Goal: Information Seeking & Learning: Check status

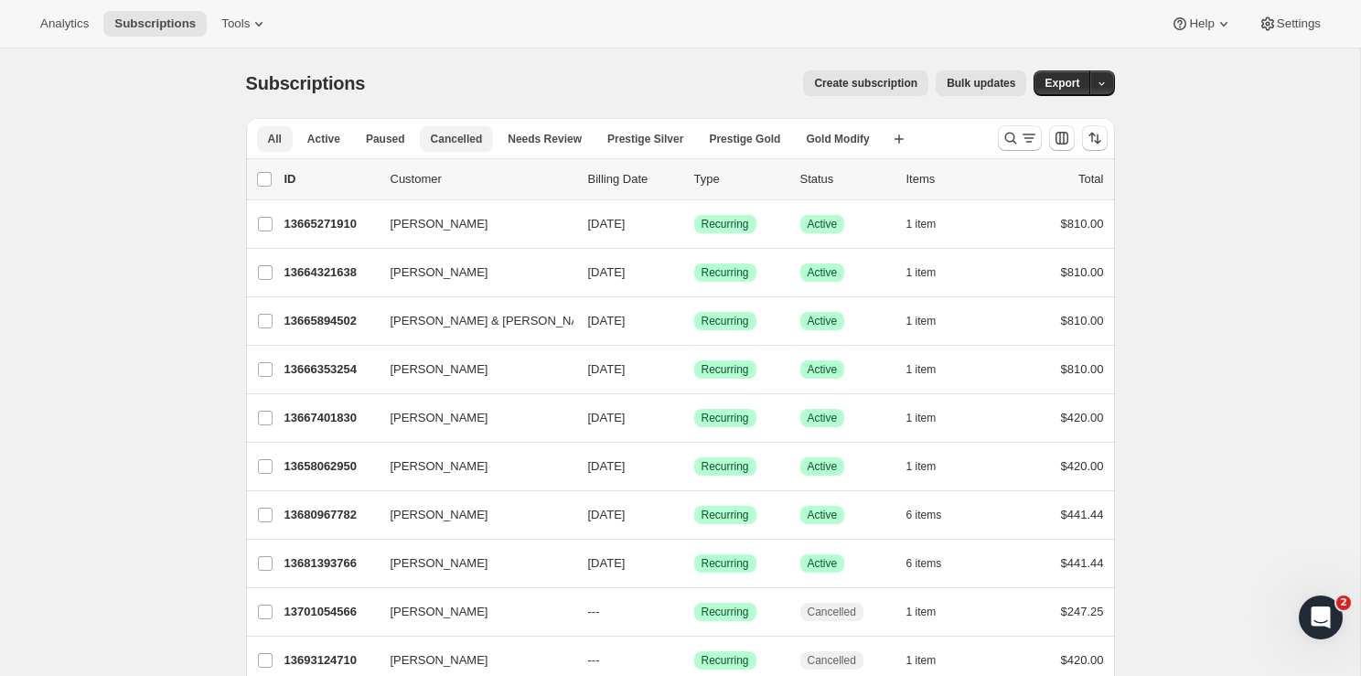
click at [460, 135] on span "Cancelled" at bounding box center [457, 139] width 52 height 15
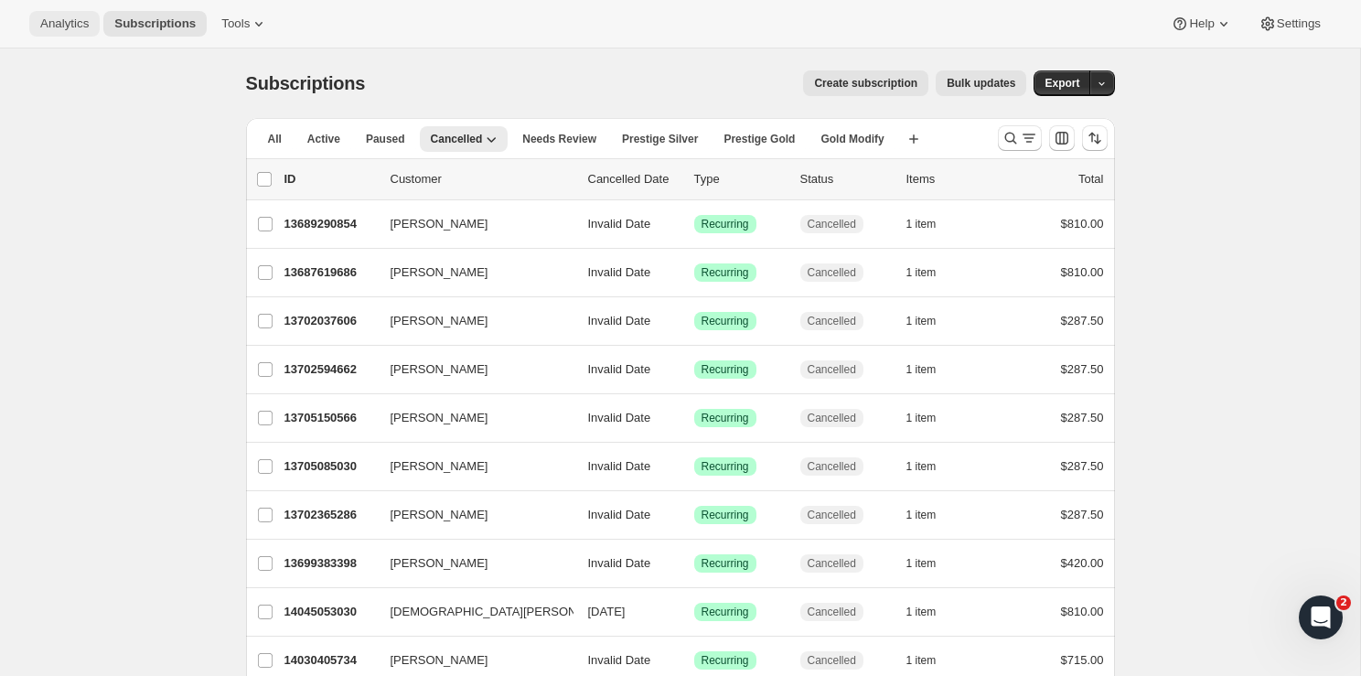
click at [77, 26] on span "Analytics" at bounding box center [64, 23] width 48 height 15
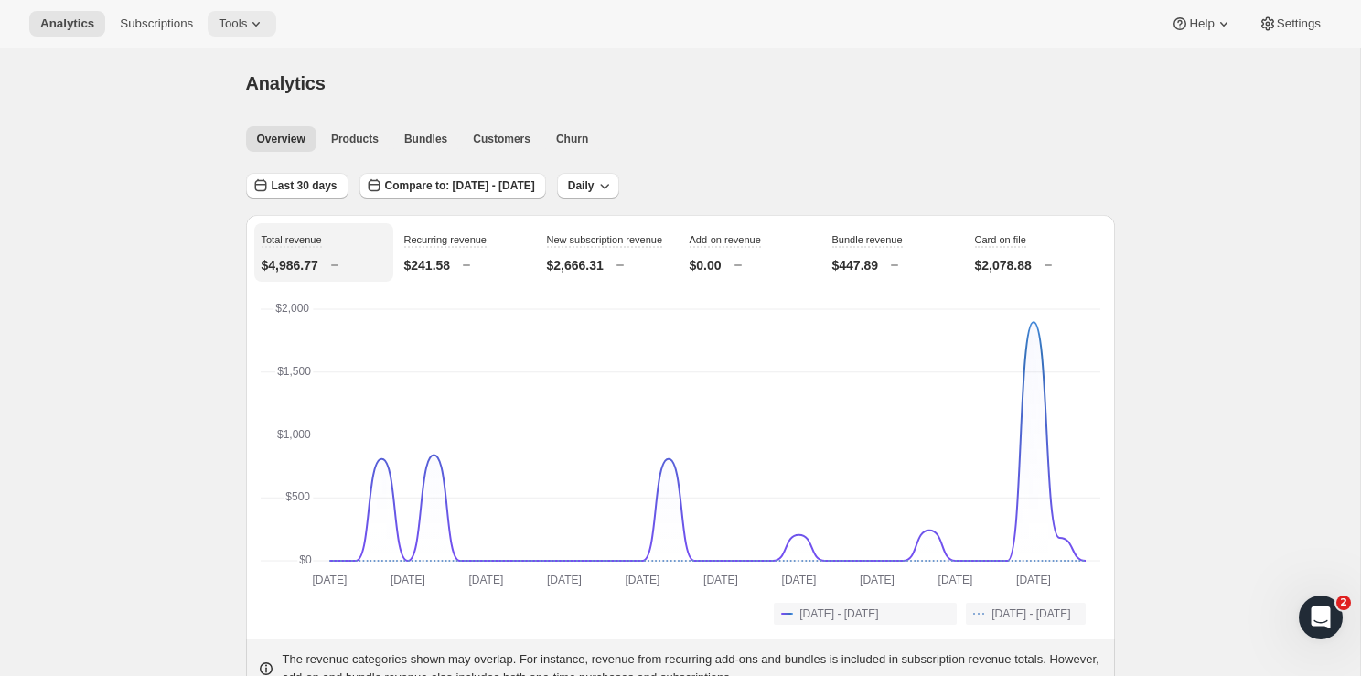
click at [260, 20] on icon at bounding box center [256, 24] width 18 height 18
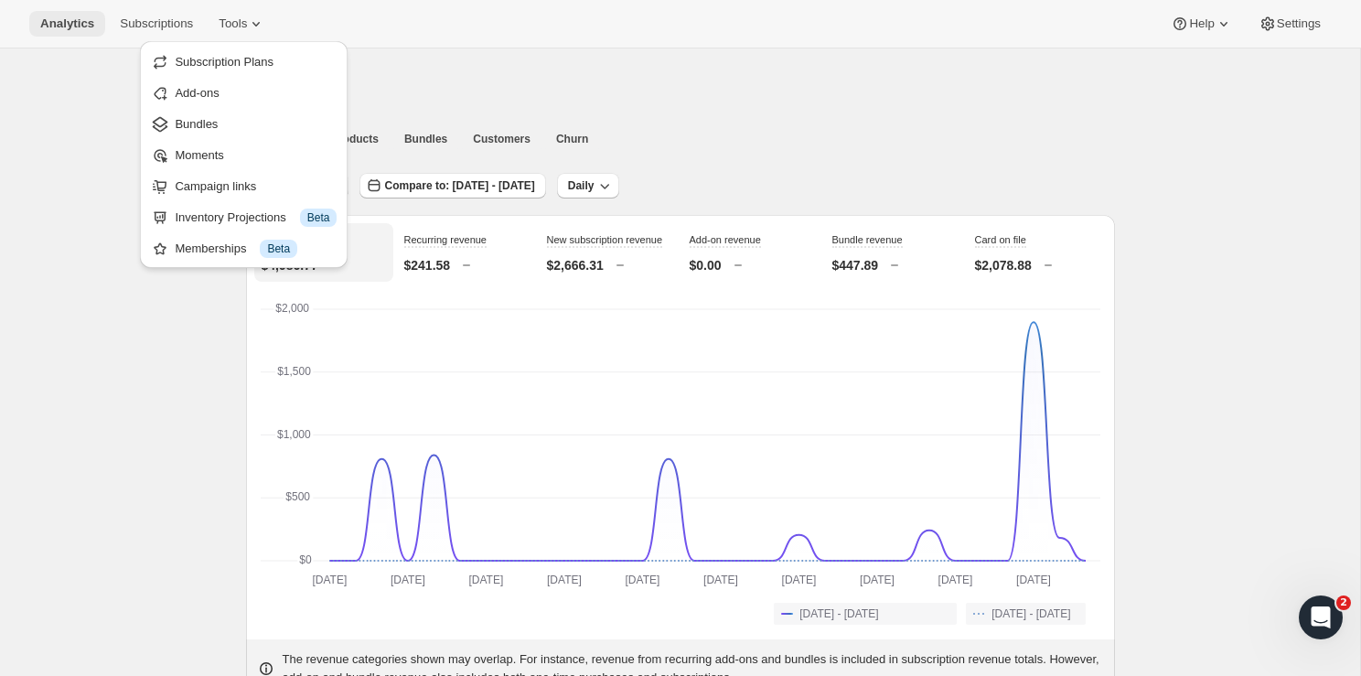
click at [77, 16] on button "Analytics" at bounding box center [67, 24] width 76 height 26
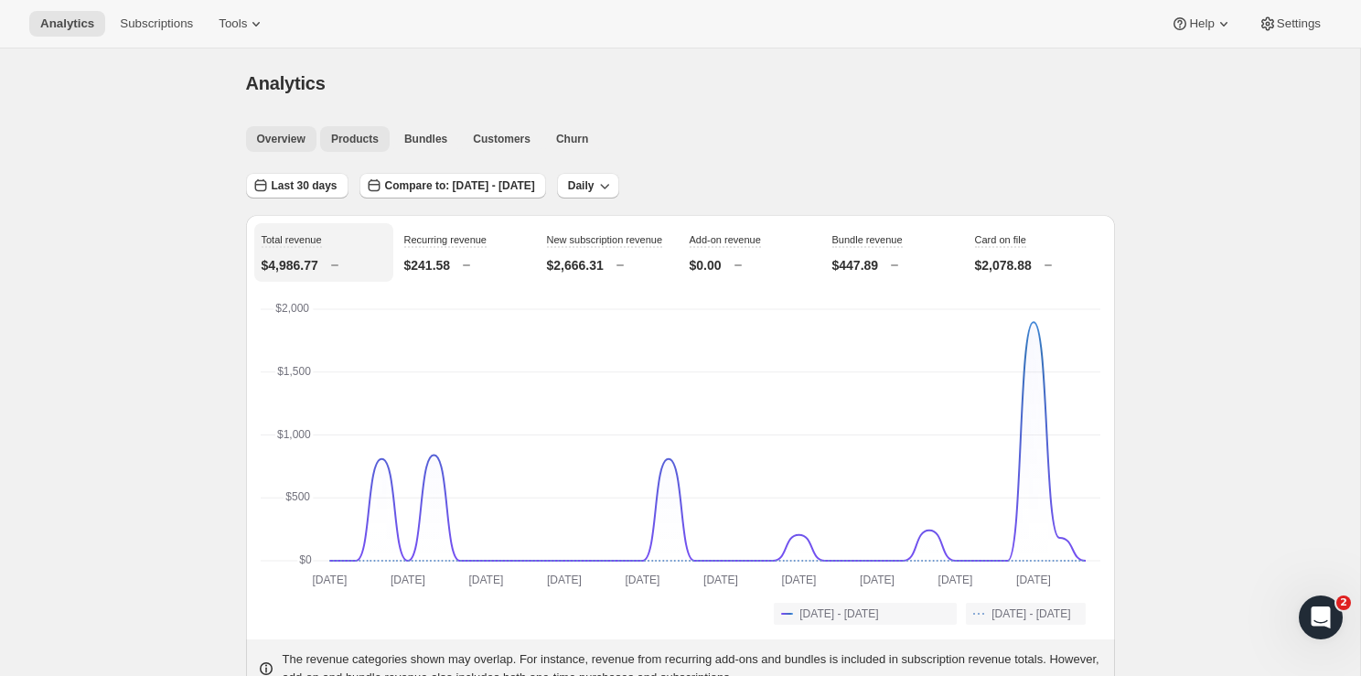
click at [363, 137] on span "Products" at bounding box center [355, 139] width 48 height 15
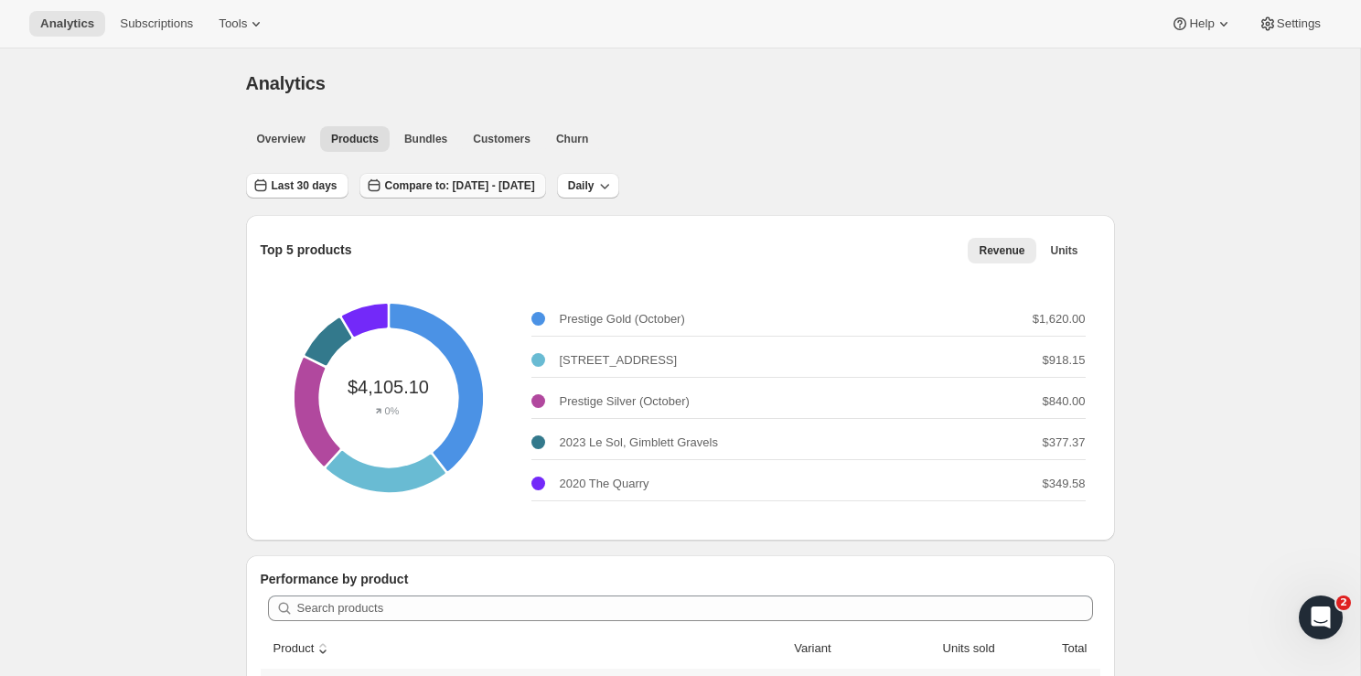
click at [428, 186] on span "Compare to: [DATE] - [DATE]" at bounding box center [460, 185] width 150 height 15
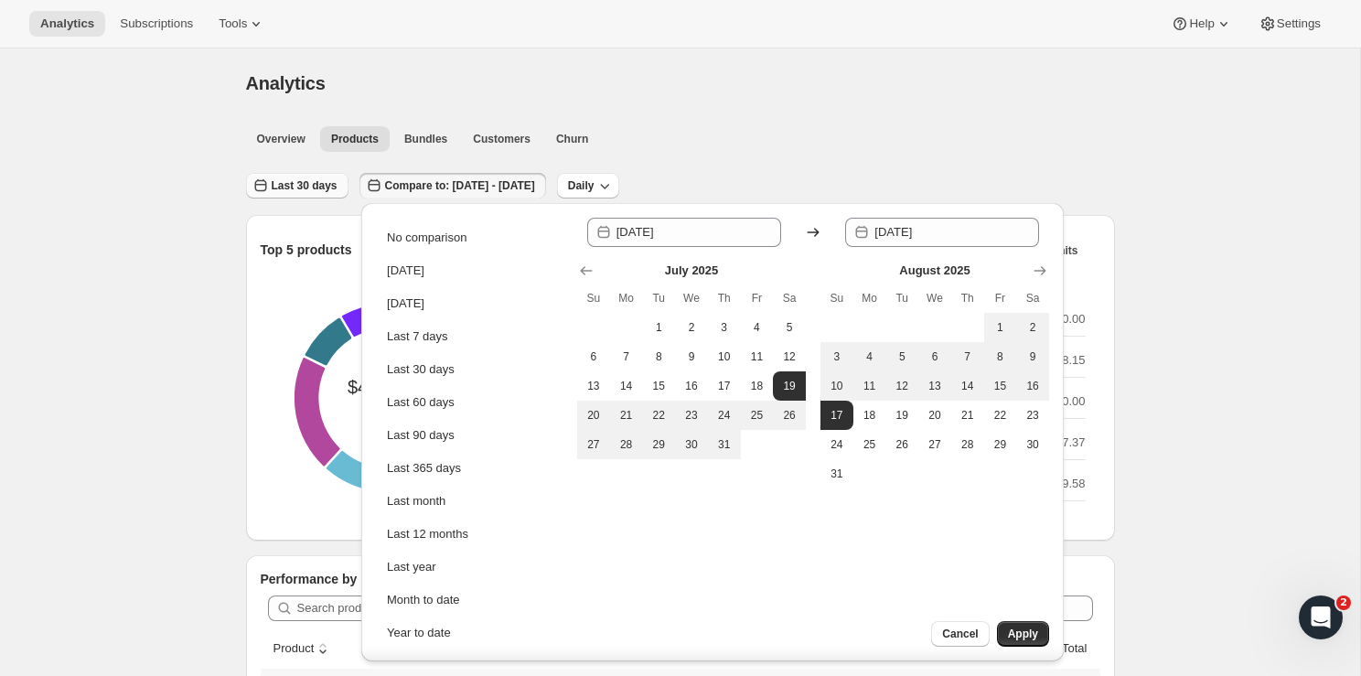
click at [307, 187] on span "Last 30 days" at bounding box center [305, 185] width 66 height 15
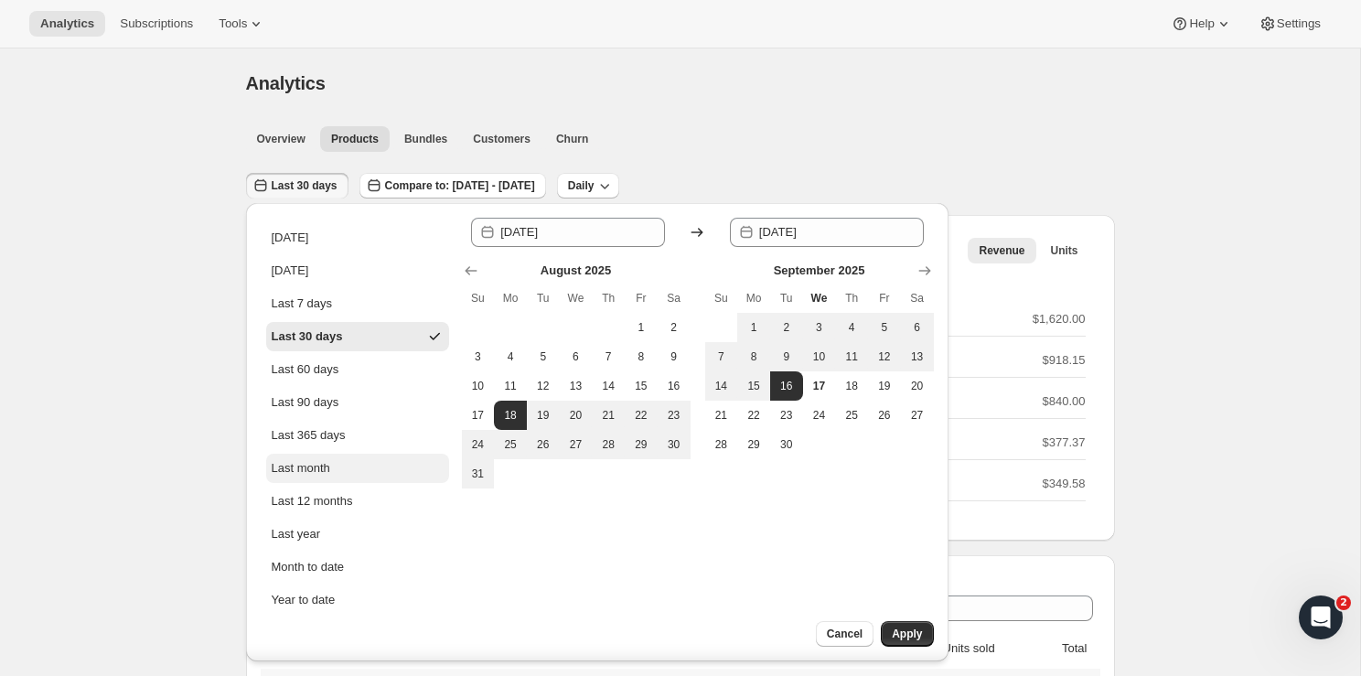
click at [300, 458] on button "Last month" at bounding box center [357, 468] width 183 height 29
type input "[DATE]"
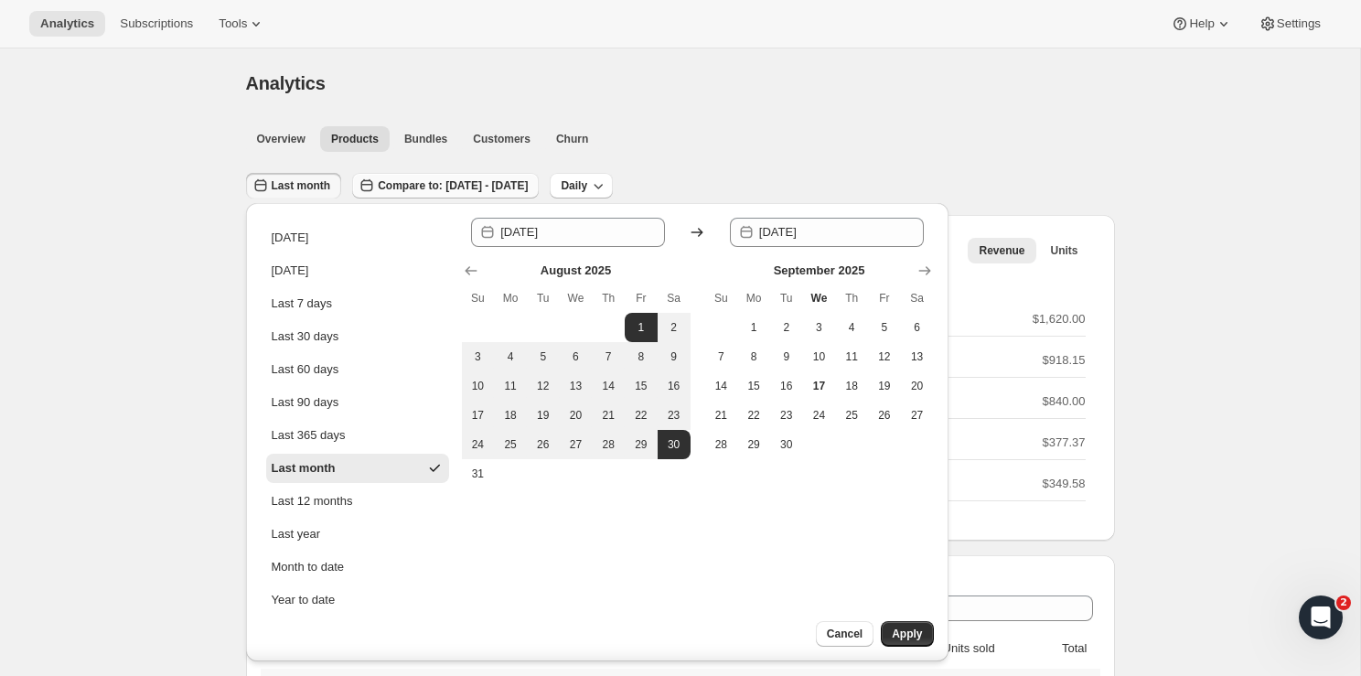
click at [449, 185] on span "Compare to: [DATE] - [DATE]" at bounding box center [453, 185] width 150 height 15
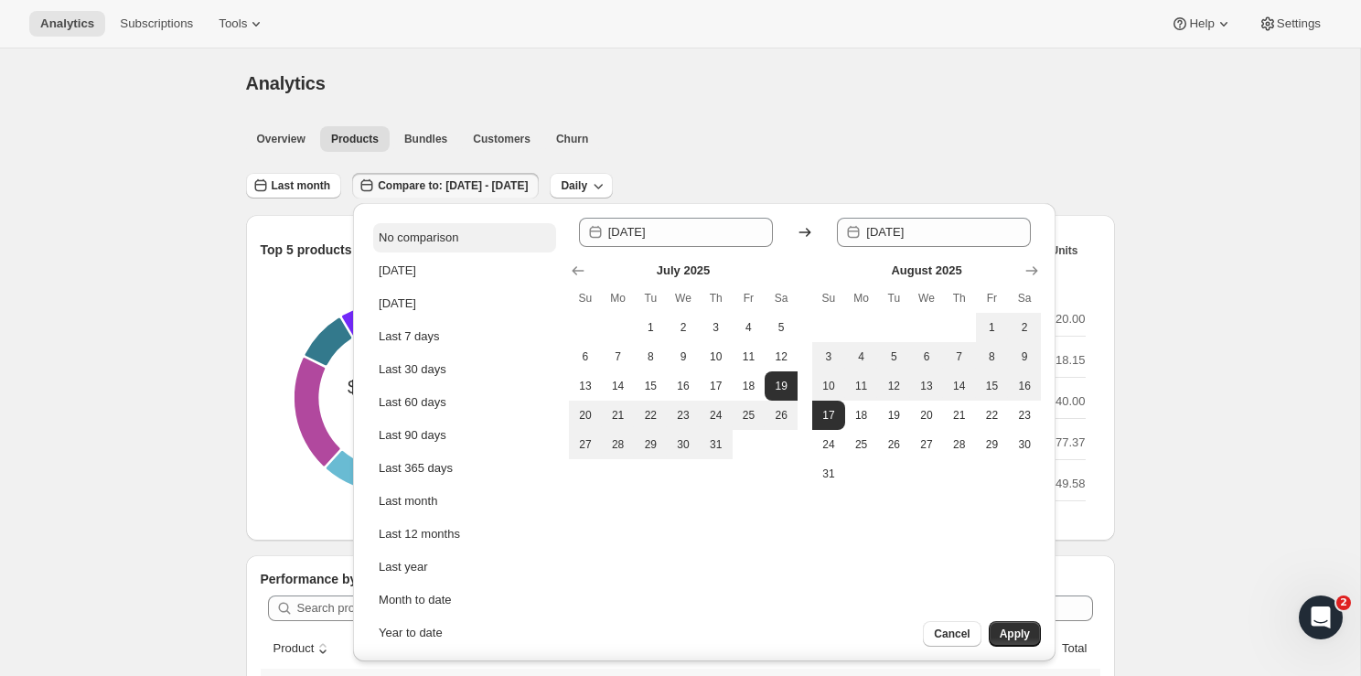
click at [434, 239] on div "No comparison" at bounding box center [419, 238] width 80 height 18
type input "[DATE]"
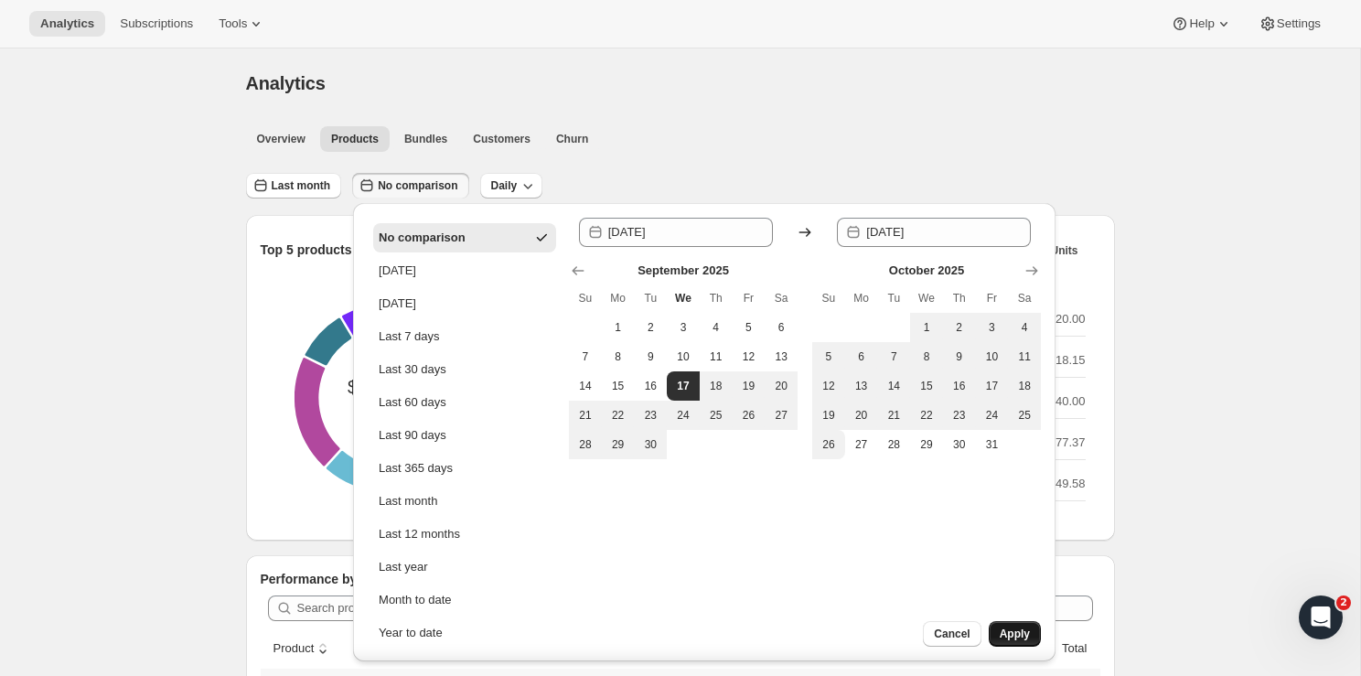
click at [1016, 635] on span "Apply" at bounding box center [1014, 633] width 30 height 15
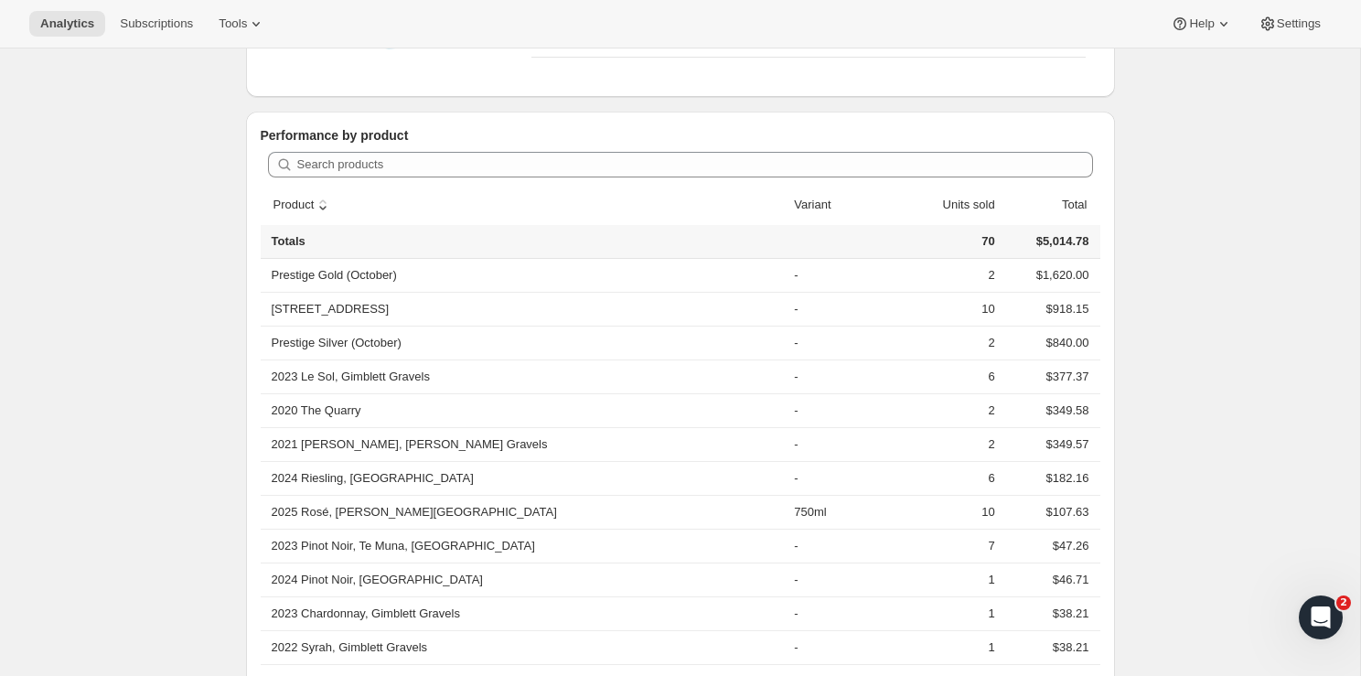
scroll to position [438, 0]
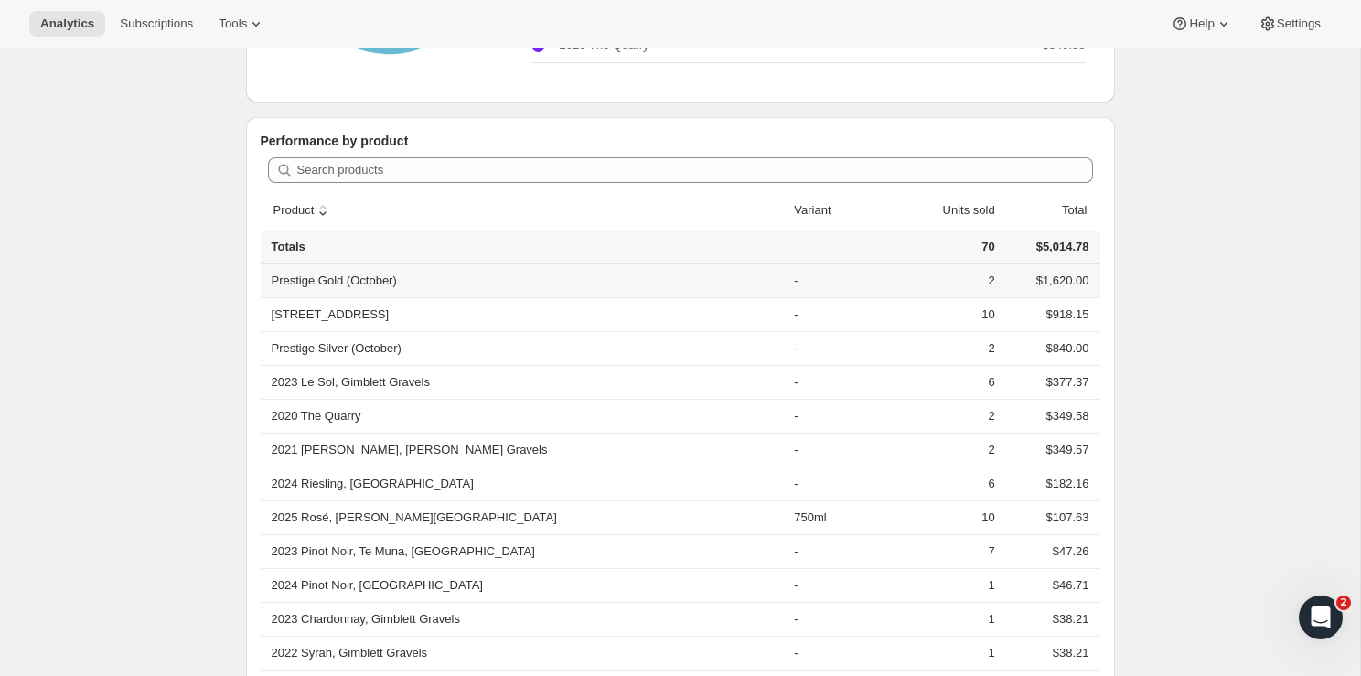
click at [553, 279] on th "Prestige Gold (October)" at bounding box center [525, 280] width 529 height 33
click at [386, 275] on th "Prestige Gold (October)" at bounding box center [525, 280] width 529 height 33
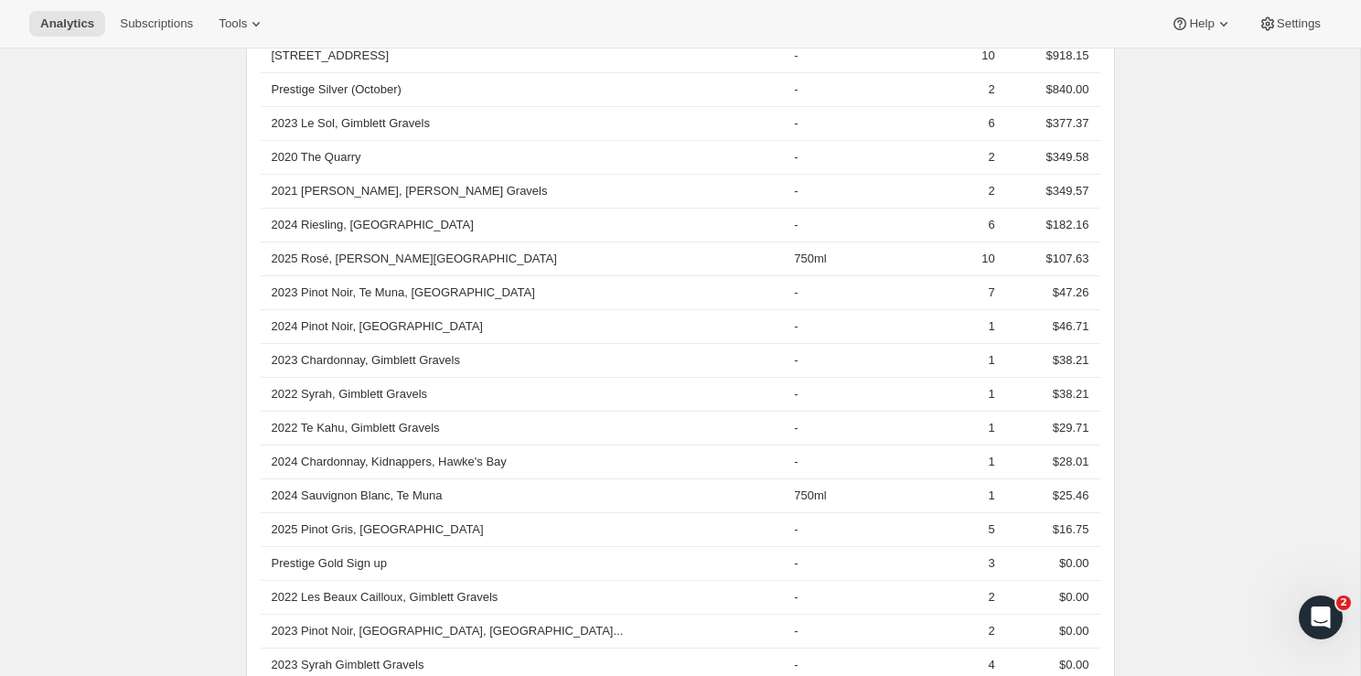
scroll to position [779, 0]
